Goal: Entertainment & Leisure: Consume media (video, audio)

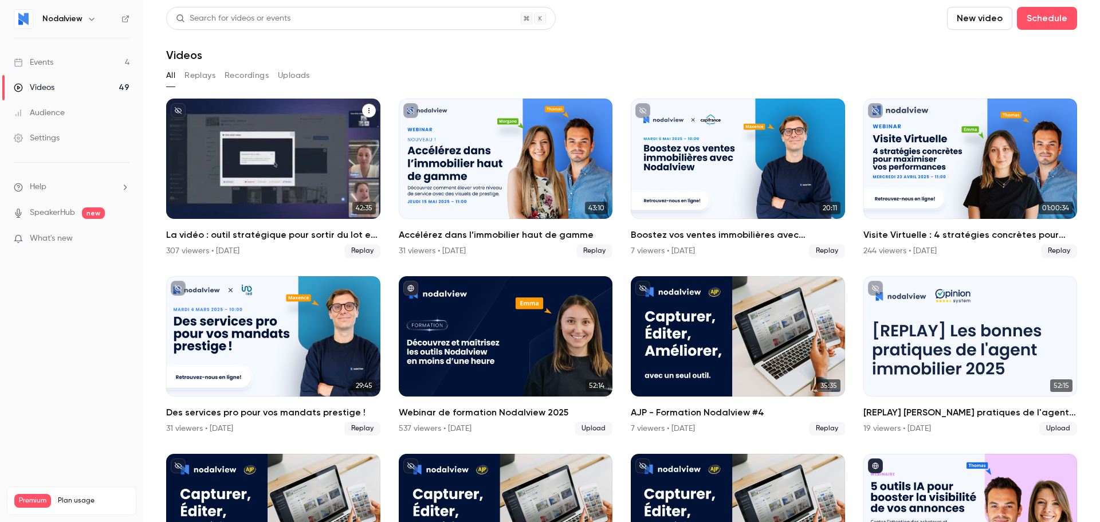
click at [276, 164] on div "La vidéo : outil stratégique pour sortir du lot en 2025" at bounding box center [273, 159] width 214 height 120
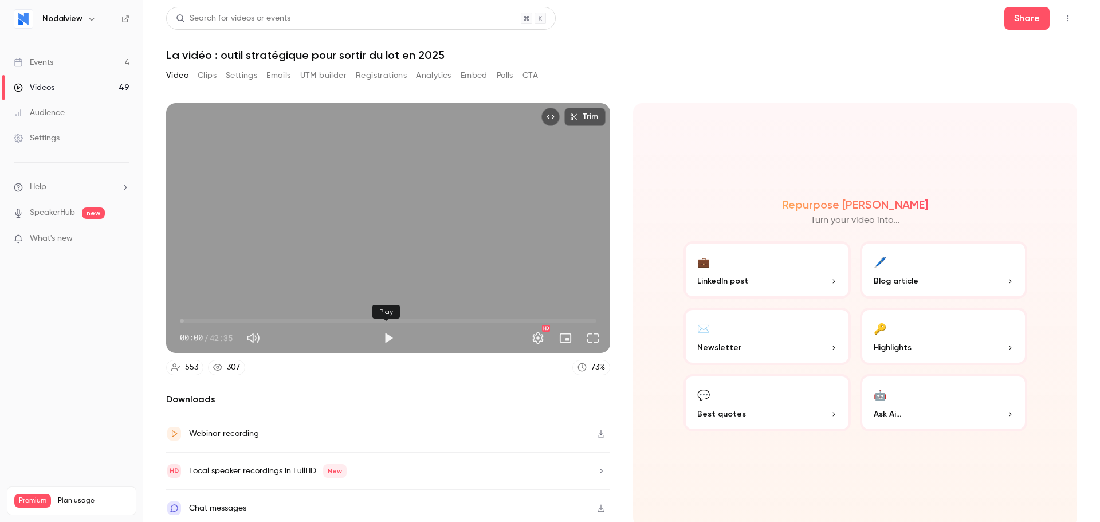
click at [385, 337] on button "Play" at bounding box center [388, 338] width 23 height 23
click at [187, 319] on span "00:42" at bounding box center [186, 320] width 3 height 3
click at [186, 319] on span "00:44" at bounding box center [187, 320] width 3 height 3
drag, startPoint x: 588, startPoint y: 333, endPoint x: 585, endPoint y: 406, distance: 72.3
click at [586, 336] on button "Full screen" at bounding box center [592, 338] width 23 height 23
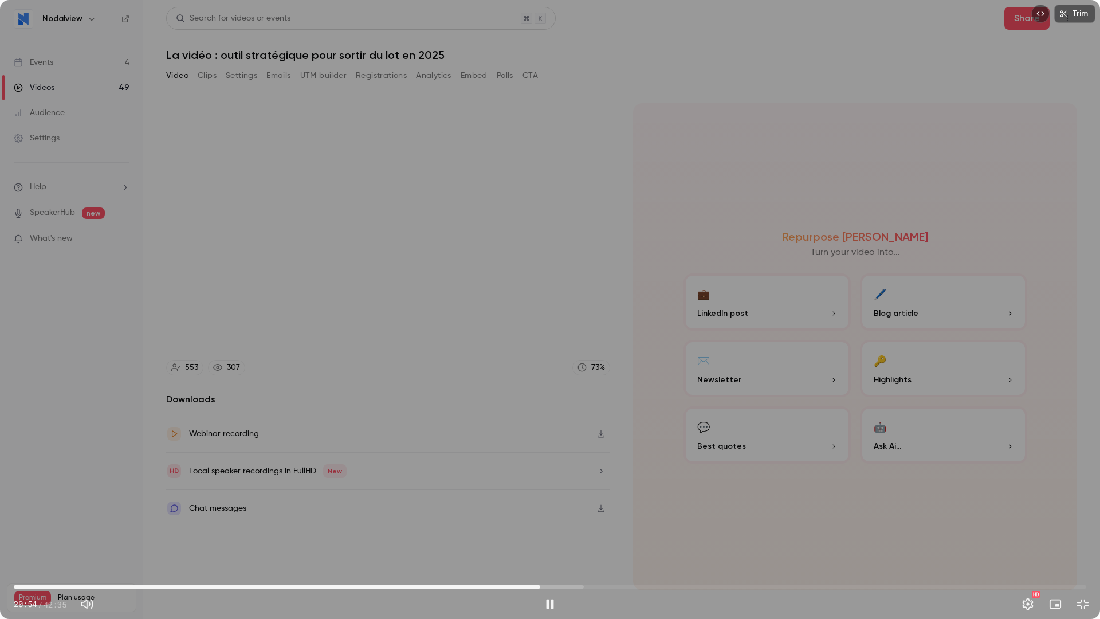
click at [484, 293] on div "Trim 20:54 20:54 / 42:35 HD" at bounding box center [550, 309] width 1100 height 619
click at [563, 348] on div "Trim 20:54 20:54 / 42:35 HD" at bounding box center [550, 309] width 1100 height 619
click at [13, 17] on div "Trim 42:03 42:03 / 42:35 HD" at bounding box center [550, 309] width 1100 height 619
click at [879, 398] on button "Exit full screen" at bounding box center [1082, 603] width 23 height 23
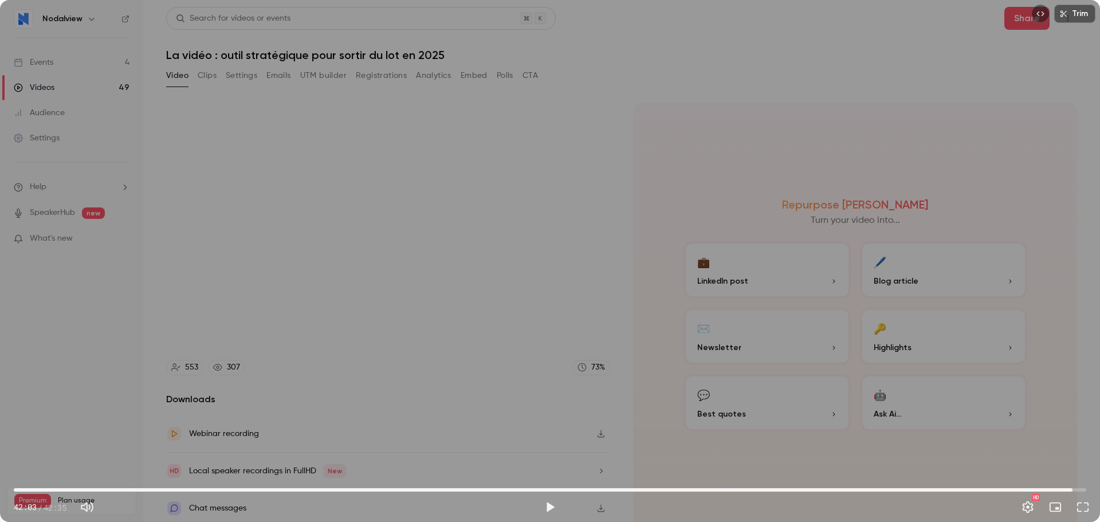
scroll to position [2, 0]
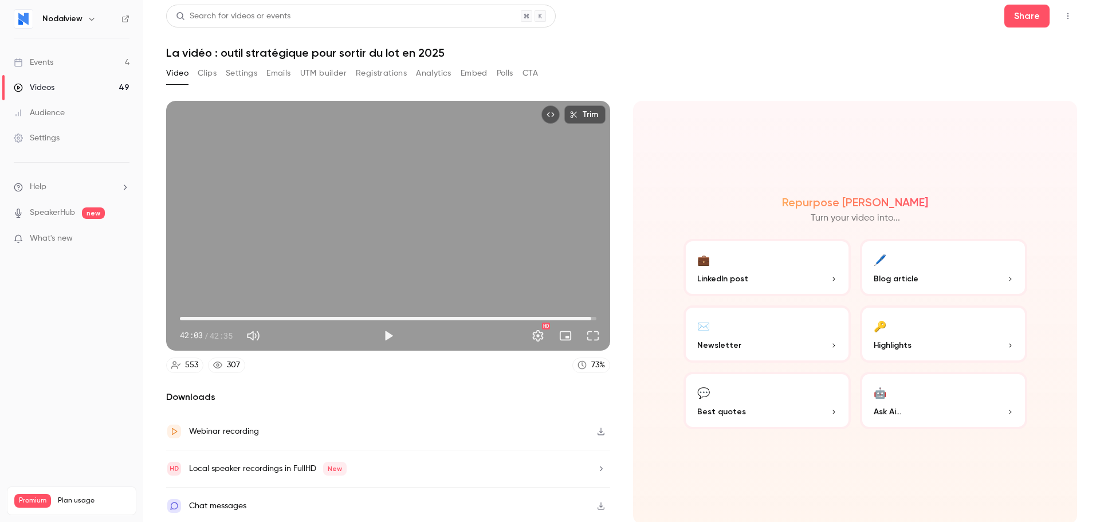
type input "******"
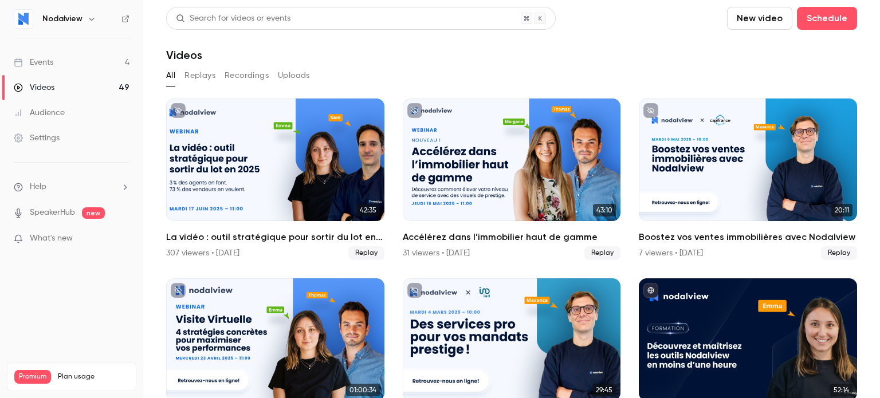
scroll to position [115, 0]
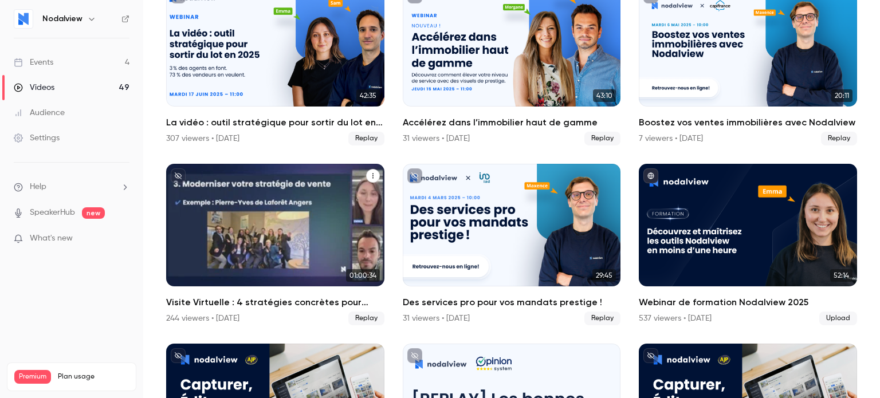
click at [266, 234] on div "Visite Virtuelle : 4 stratégies concrètes pour maximiser vos performances" at bounding box center [275, 225] width 218 height 123
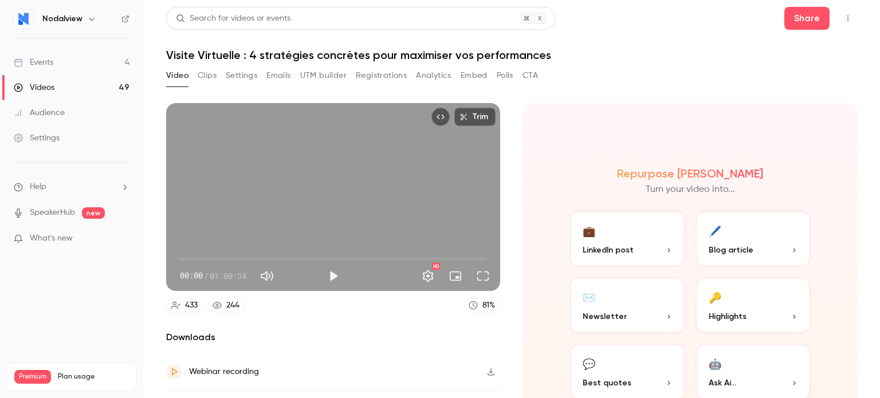
click at [325, 188] on div "Trim 00:00 00:00 / 01:00:34 HD" at bounding box center [333, 197] width 334 height 188
click at [480, 265] on button "Full screen" at bounding box center [482, 276] width 23 height 23
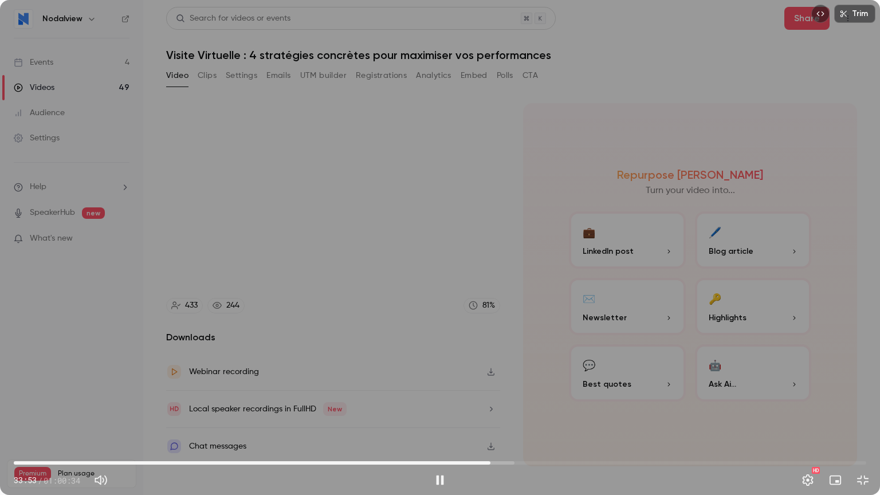
click at [347, 230] on div "Trim 33:53 33:53 / 01:00:34 HD" at bounding box center [440, 247] width 880 height 495
click at [328, 268] on div "Trim 33:53 33:53 / 01:00:34 HD" at bounding box center [440, 247] width 880 height 495
click at [571, 398] on div "Trim 34:23 34:23 / 01:00:34 HD" at bounding box center [440, 247] width 880 height 495
type input "******"
